Goal: Information Seeking & Learning: Compare options

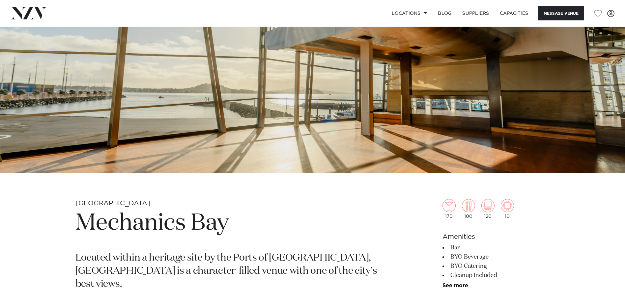
scroll to position [147, 0]
click at [213, 151] on img at bounding box center [312, 26] width 625 height 293
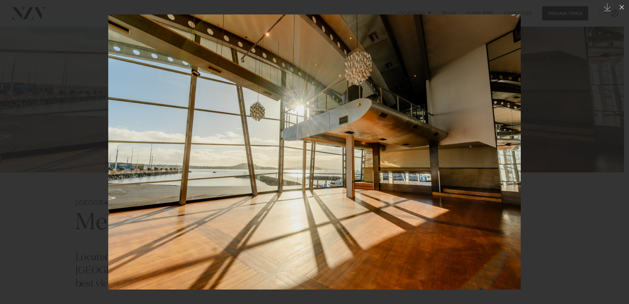
click at [56, 154] on div at bounding box center [314, 152] width 629 height 304
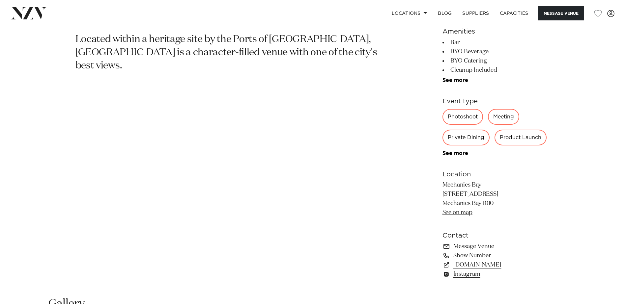
scroll to position [365, 0]
click at [452, 151] on link "See more" at bounding box center [467, 152] width 51 height 5
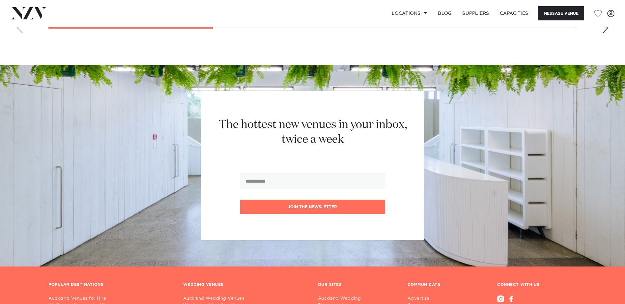
scroll to position [1148, 0]
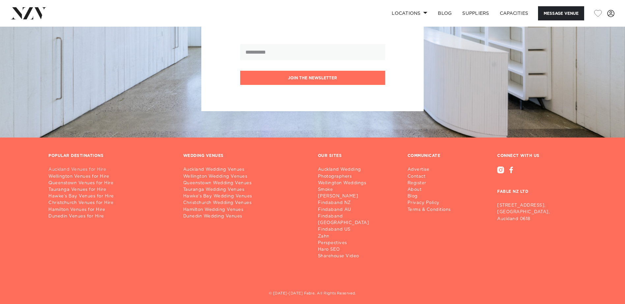
click at [99, 172] on link "Auckland Venues for Hire" at bounding box center [110, 170] width 124 height 7
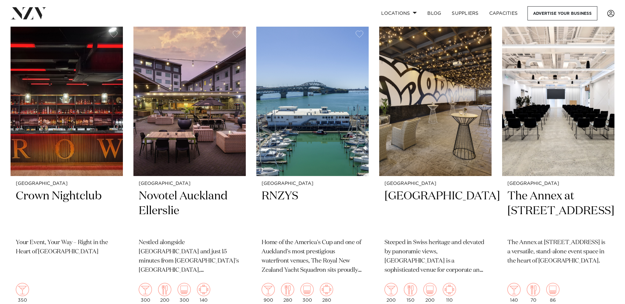
scroll to position [269, 0]
click at [182, 189] on h2 "Novotel Auckland Ellerslie" at bounding box center [190, 211] width 102 height 44
click at [163, 196] on h2 "Novotel Auckland Ellerslie" at bounding box center [190, 211] width 102 height 44
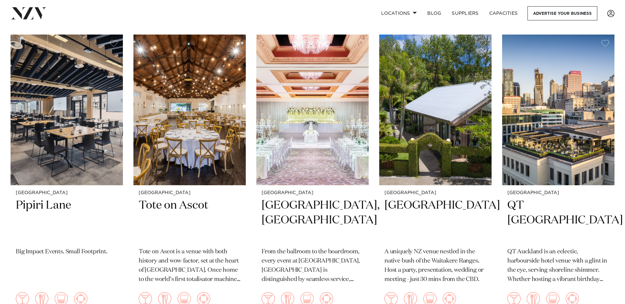
scroll to position [1155, 0]
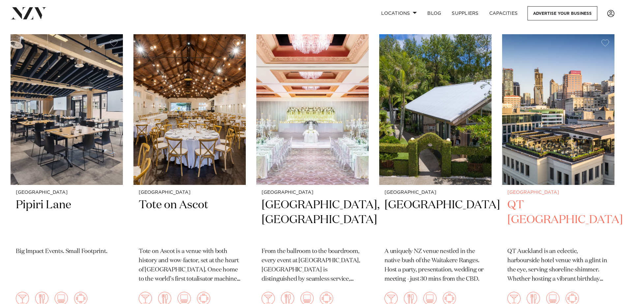
click at [556, 198] on h2 "QT [GEOGRAPHIC_DATA]" at bounding box center [558, 220] width 102 height 44
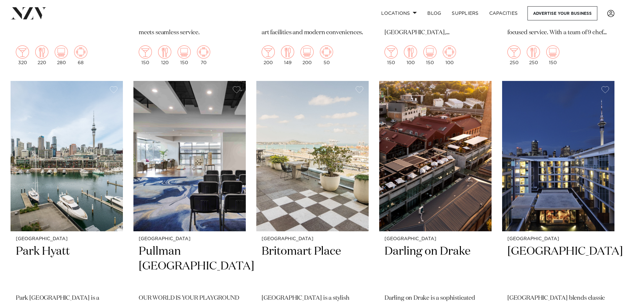
scroll to position [1695, 0]
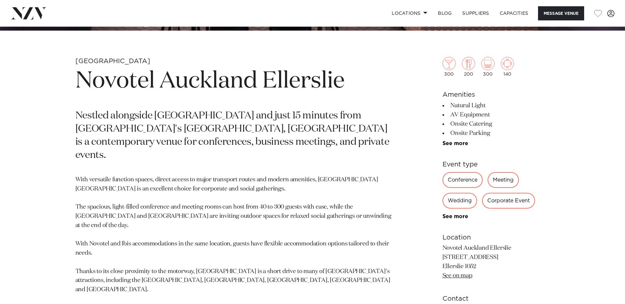
scroll to position [289, 0]
click at [452, 144] on link "See more" at bounding box center [467, 143] width 51 height 5
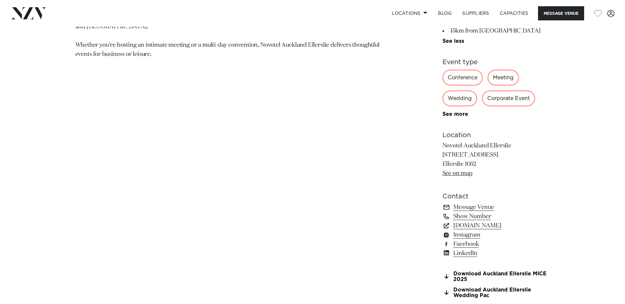
scroll to position [483, 0]
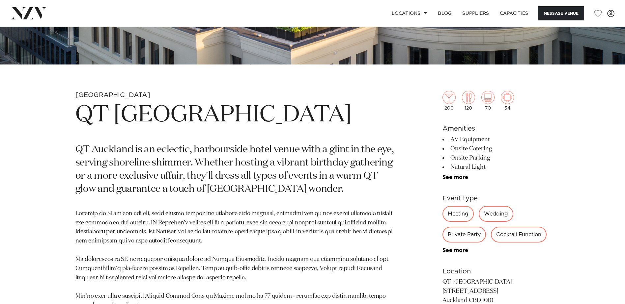
scroll to position [255, 0]
click at [462, 177] on link "See more" at bounding box center [467, 176] width 51 height 5
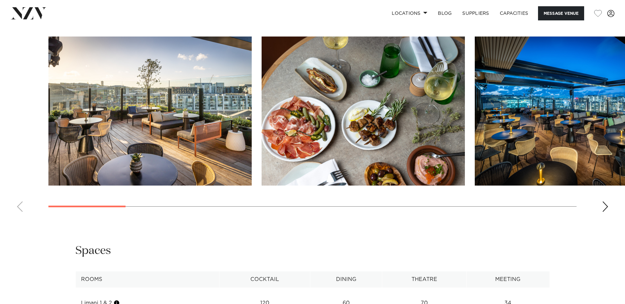
scroll to position [866, 0]
